Goal: Transaction & Acquisition: Purchase product/service

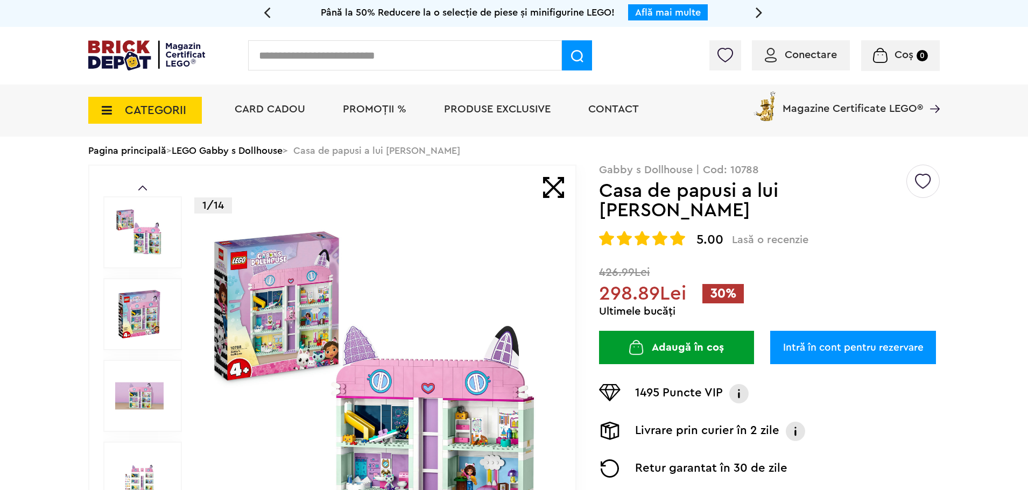
click at [824, 62] on div "Conectare" at bounding box center [801, 55] width 98 height 30
click at [809, 52] on span "Conectare" at bounding box center [811, 55] width 52 height 11
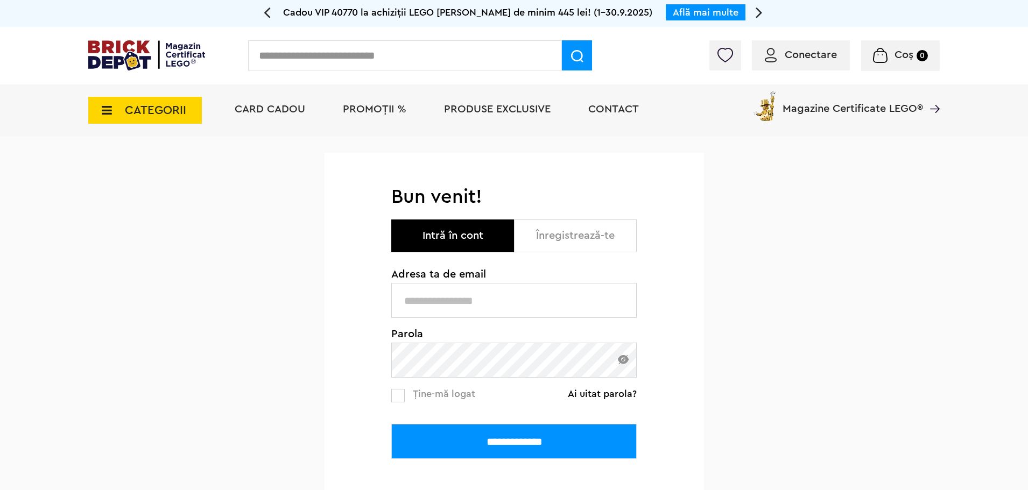
click at [519, 294] on input "text" at bounding box center [513, 300] width 245 height 35
type input "**********"
click at [513, 445] on input "**********" at bounding box center [513, 441] width 245 height 35
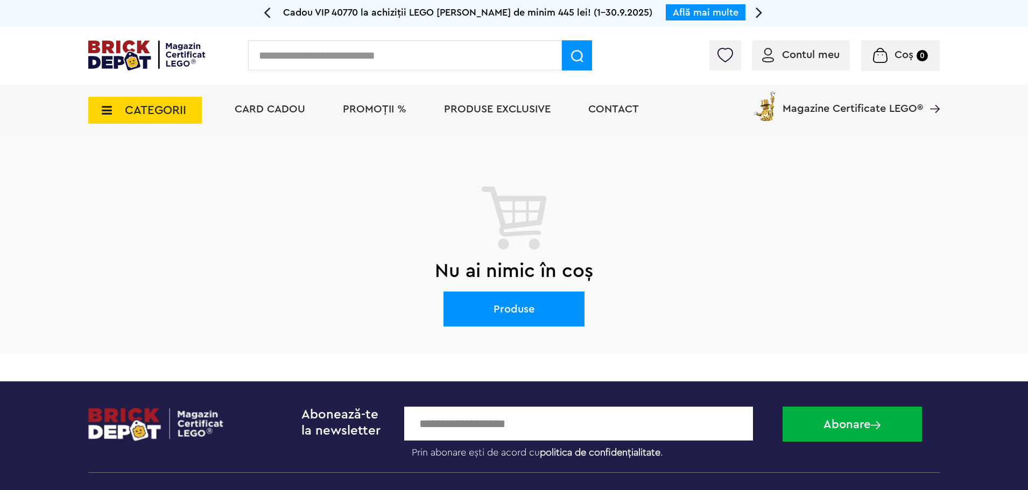
click at [392, 54] on input "text" at bounding box center [405, 55] width 314 height 30
type input "*****"
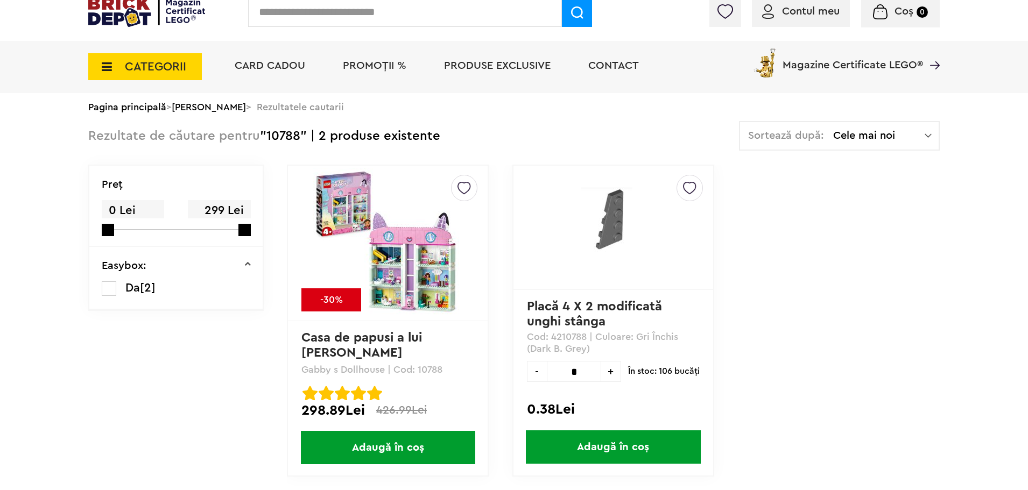
scroll to position [108, 0]
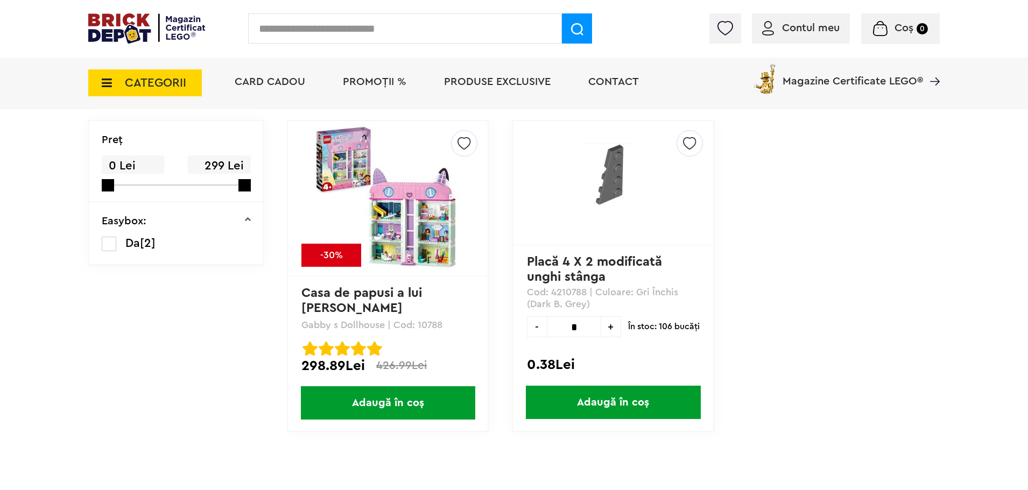
click at [438, 241] on img at bounding box center [388, 198] width 151 height 151
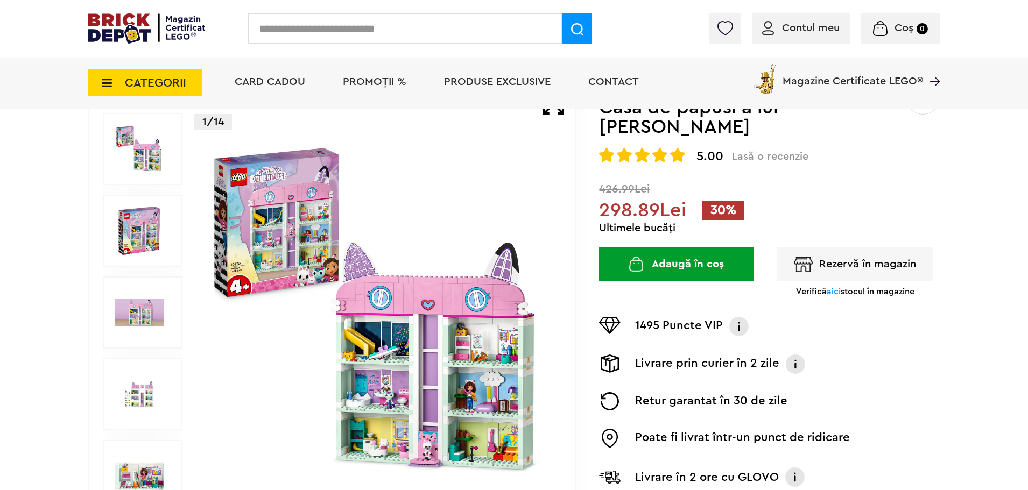
scroll to position [108, 0]
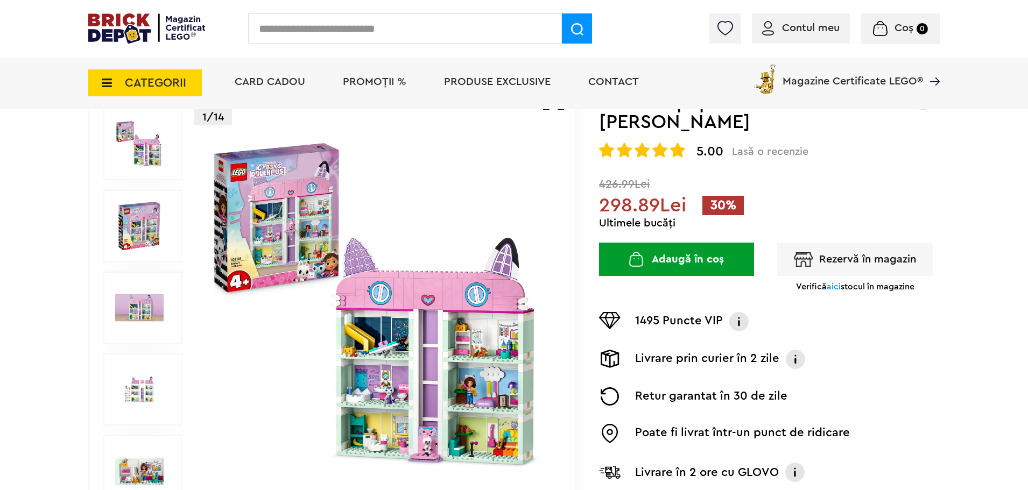
click at [718, 243] on button "Adaugă în coș" at bounding box center [676, 259] width 155 height 33
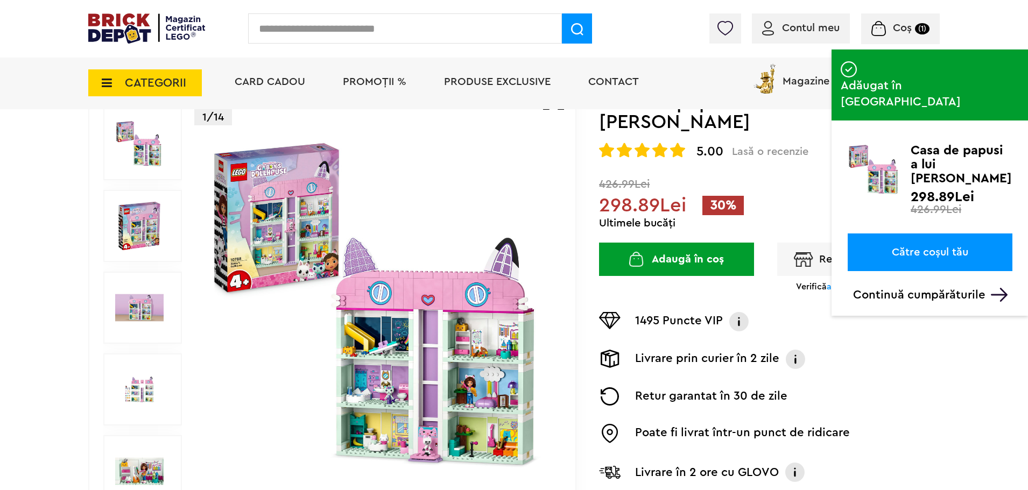
click at [936, 234] on link "Către coșul tău" at bounding box center [930, 253] width 165 height 38
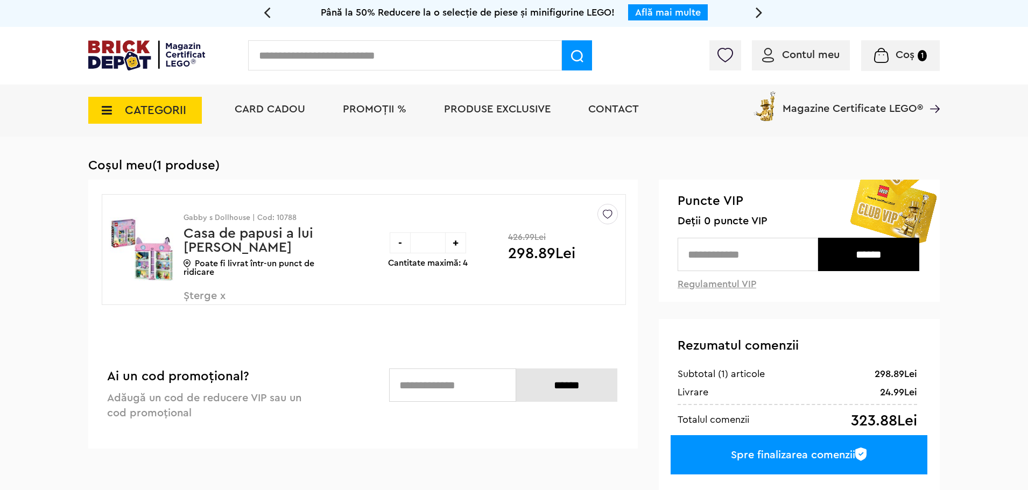
click at [453, 243] on div "+" at bounding box center [455, 243] width 21 height 21
type input "*"
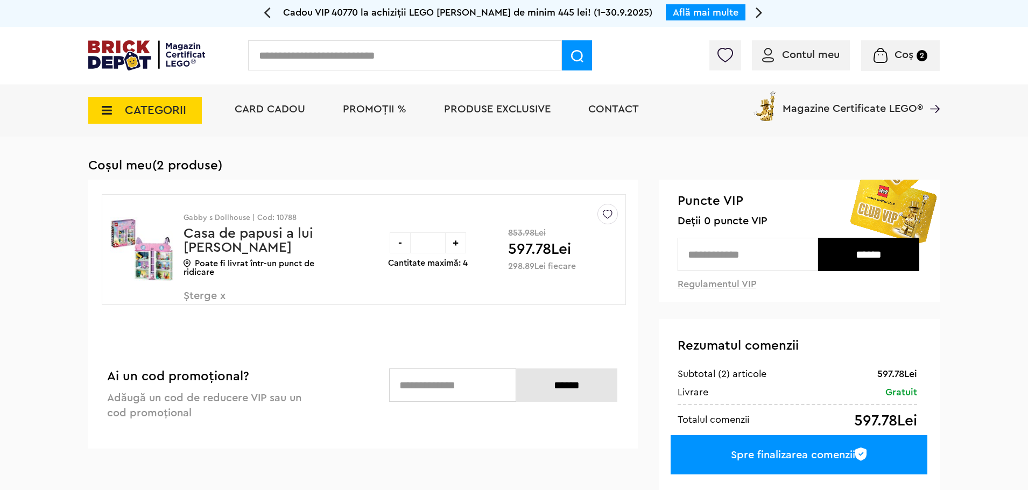
click at [457, 245] on div "+" at bounding box center [455, 243] width 21 height 21
type input "*"
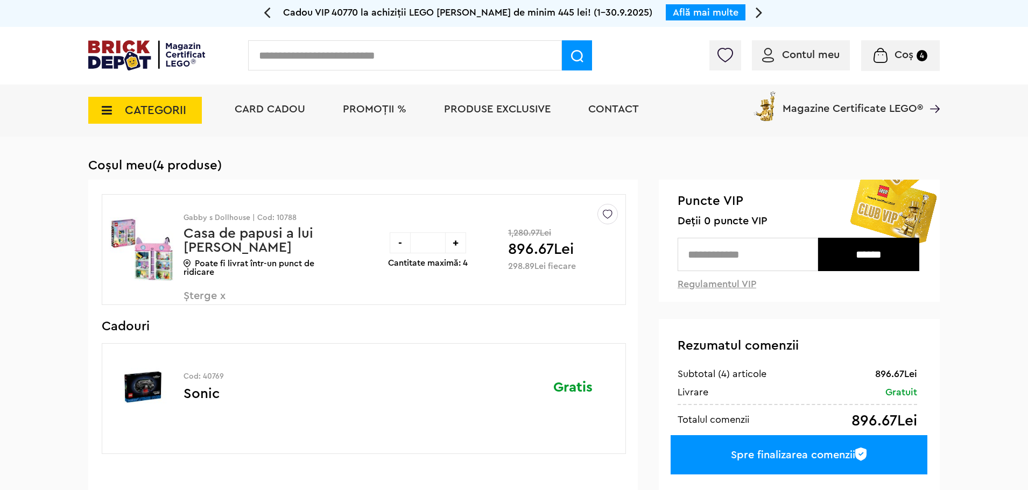
click at [461, 242] on div "+" at bounding box center [455, 243] width 21 height 21
type input "*"
click at [797, 452] on div "Spre finalizarea comenzii" at bounding box center [799, 454] width 257 height 39
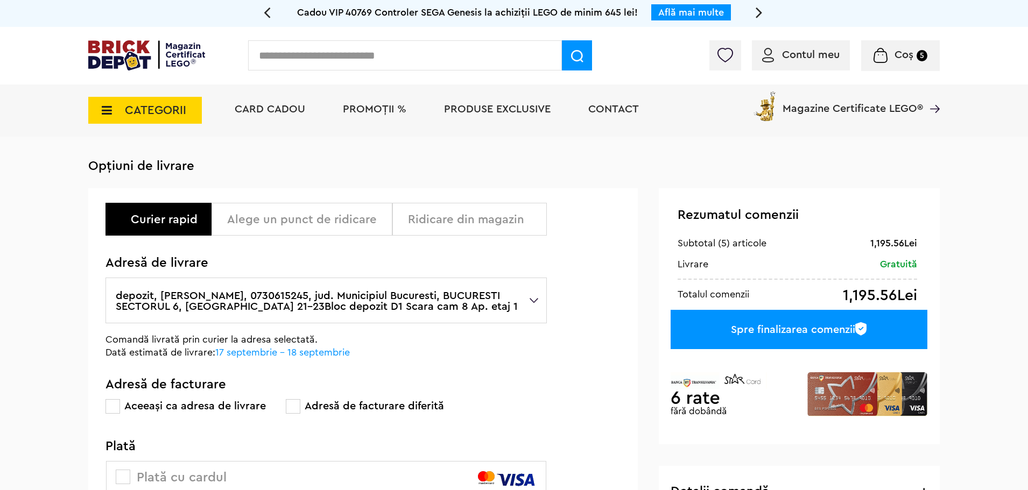
click at [256, 300] on label "depozit, [PERSON_NAME], 0730615245, jud. Municipiul Bucuresti, BUCURESTI SECTOR…" at bounding box center [326, 301] width 441 height 46
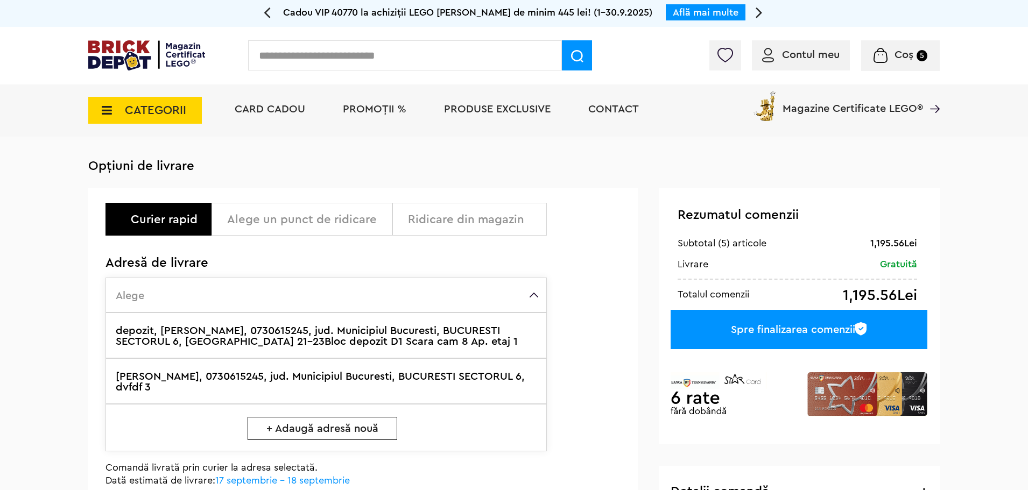
click at [280, 336] on label "depozit, Andrei Calin, 0730615245, jud. Municipiul Bucuresti, BUCURESTI SECTORU…" at bounding box center [326, 336] width 441 height 46
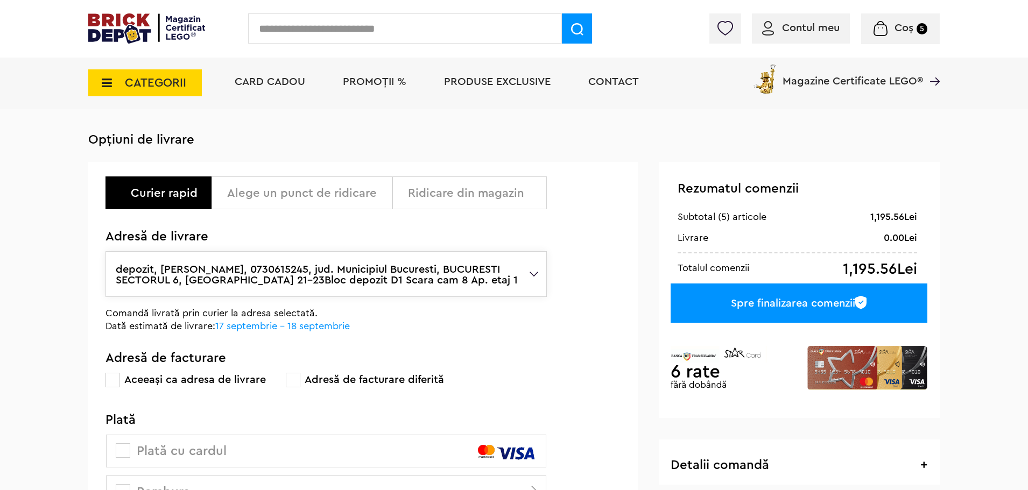
scroll to position [108, 0]
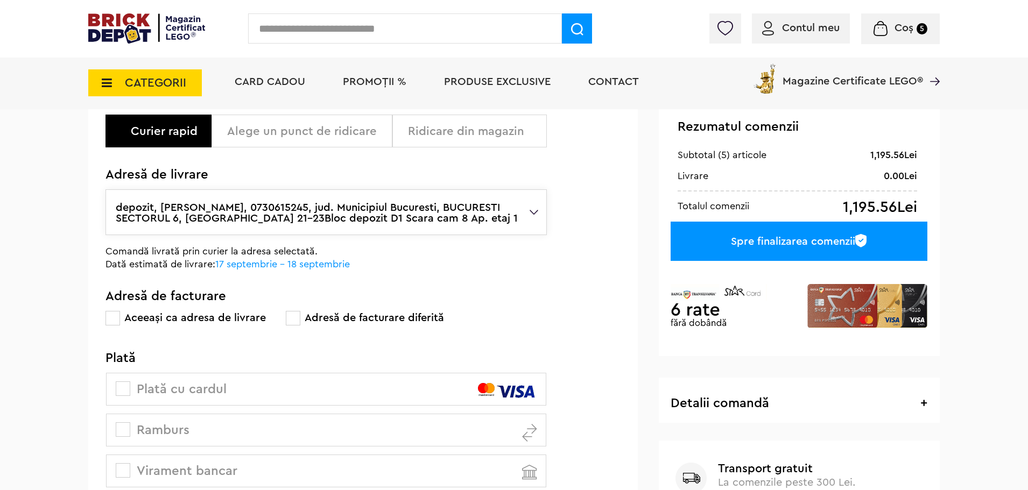
click at [290, 319] on span at bounding box center [293, 318] width 15 height 15
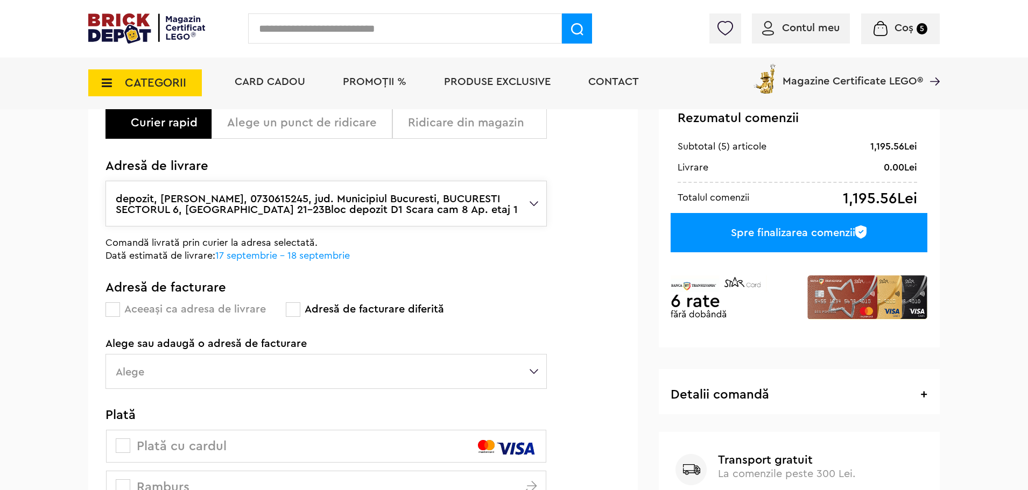
scroll to position [215, 0]
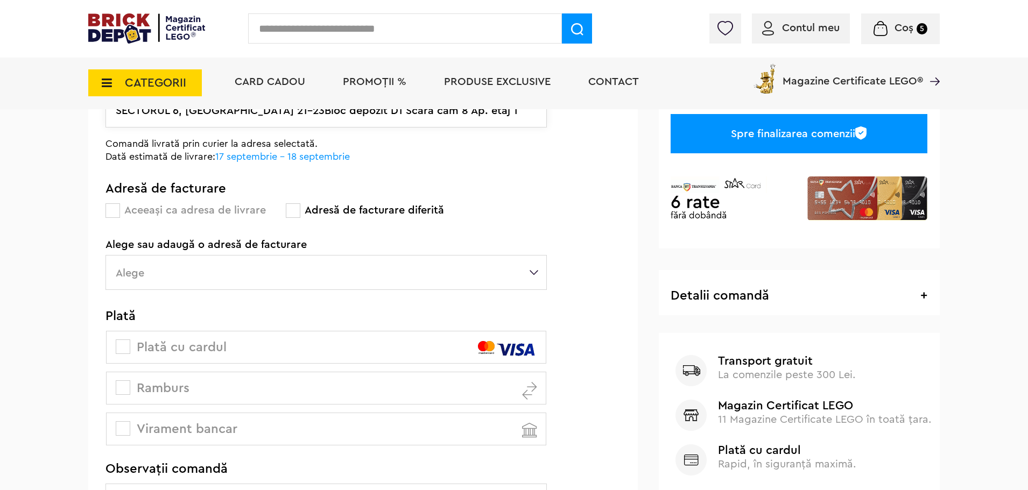
click at [200, 280] on label "Alege" at bounding box center [326, 272] width 441 height 35
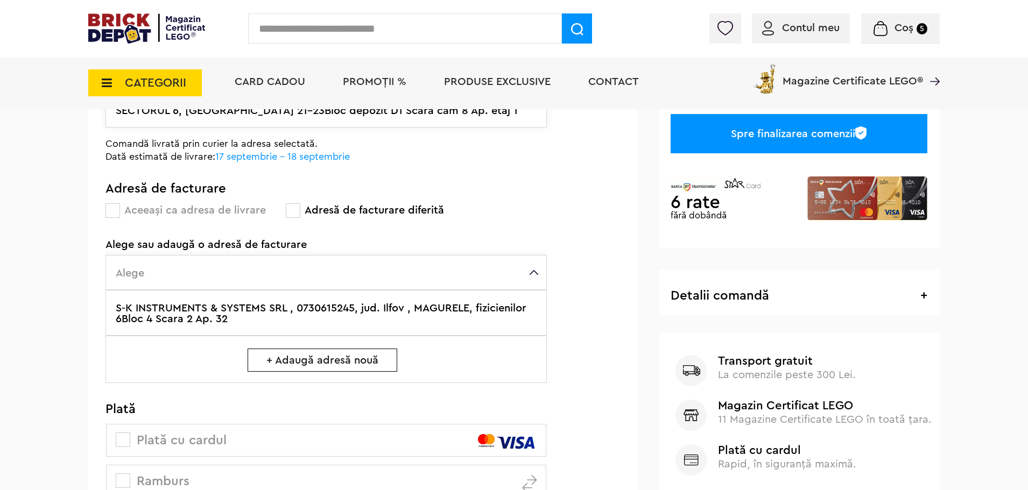
click at [202, 306] on label "S-K INSTRUMENTS & SYSTEMS SRL , 0730615245, jud. Ilfov , MAGURELE, fizicienilor…" at bounding box center [326, 313] width 441 height 46
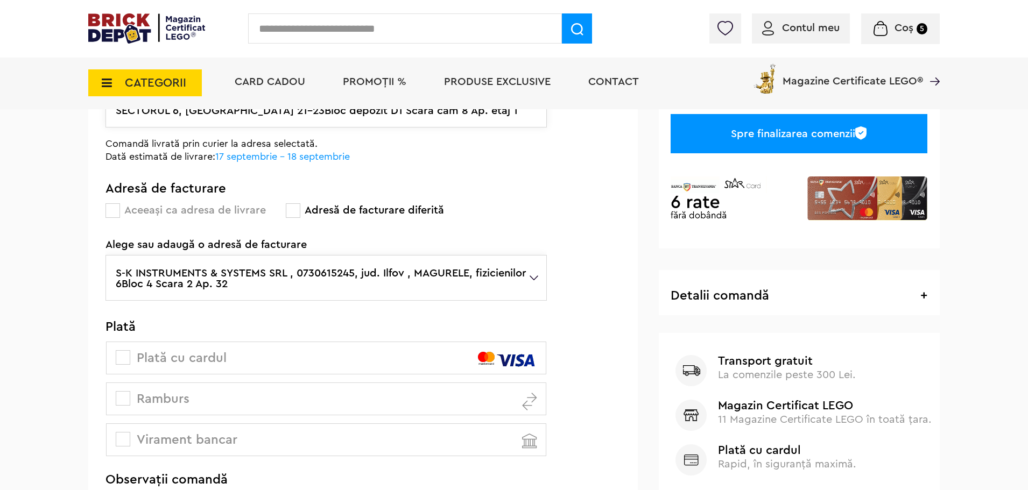
click at [125, 362] on span at bounding box center [123, 357] width 15 height 15
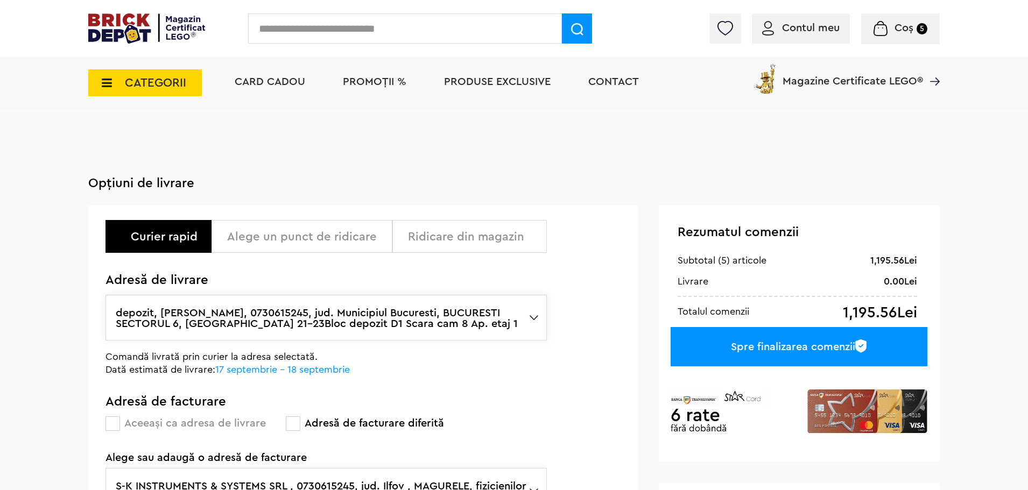
scroll to position [0, 0]
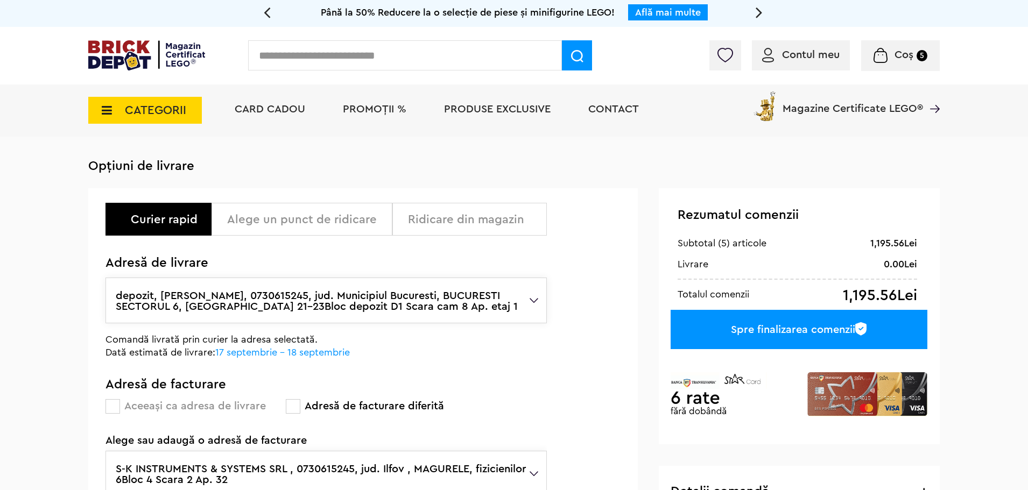
click at [749, 329] on div "Spre finalizarea comenzii" at bounding box center [799, 329] width 257 height 39
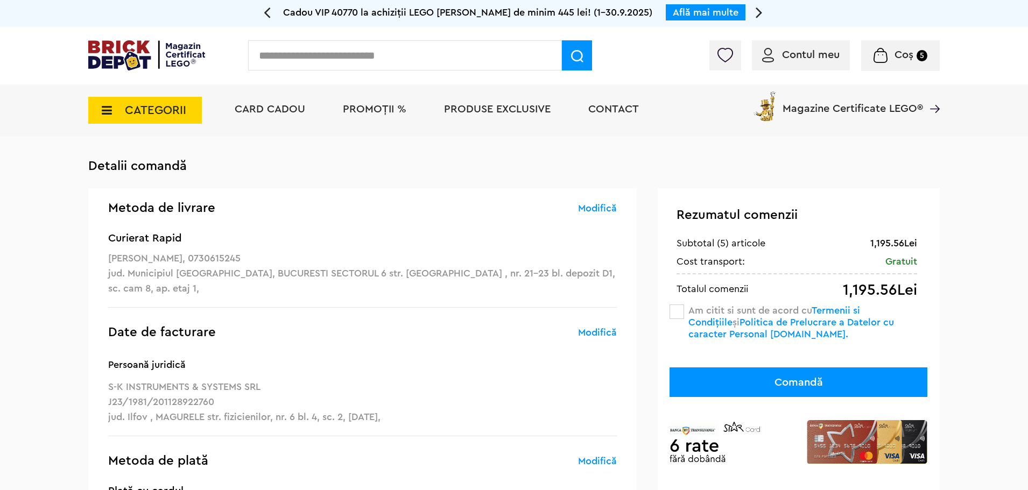
click at [678, 312] on span at bounding box center [677, 312] width 15 height 15
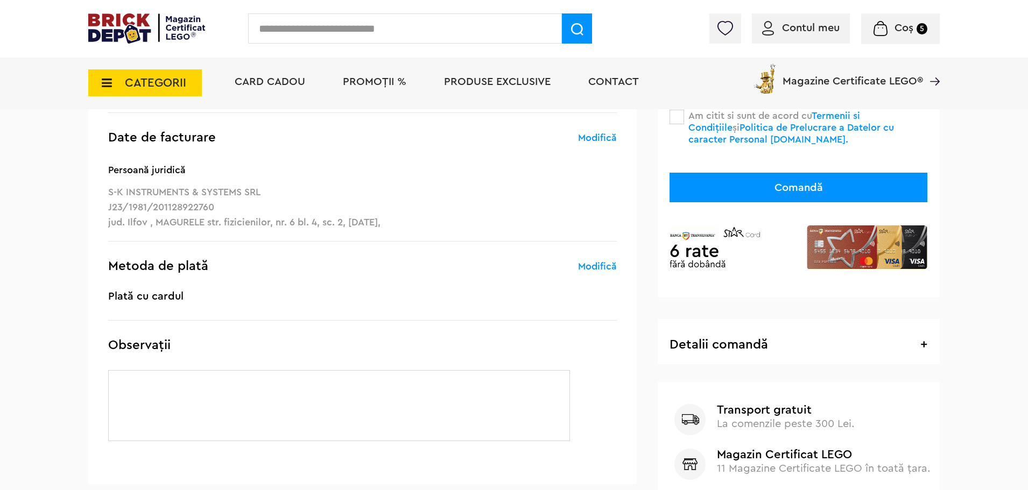
scroll to position [215, 0]
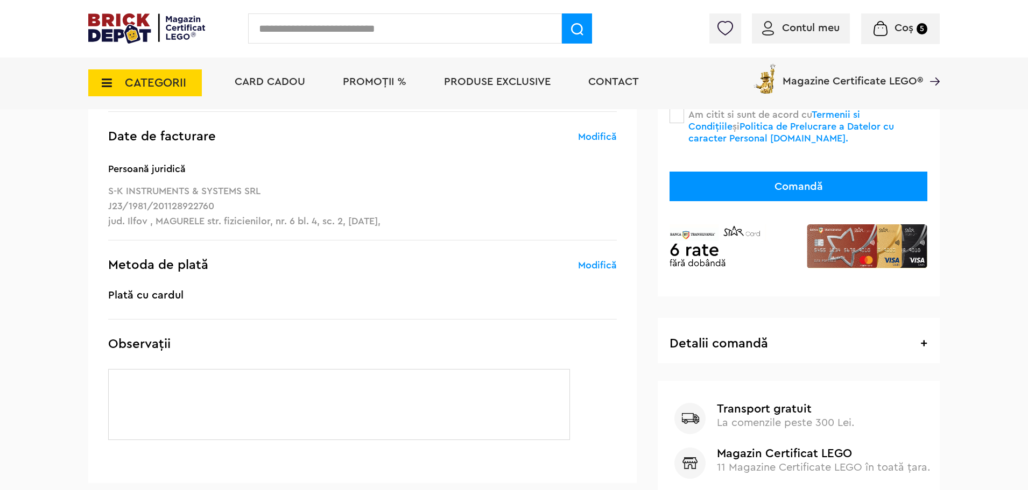
click at [795, 188] on button "Comandă" at bounding box center [799, 187] width 258 height 30
